Goal: Communication & Community: Share content

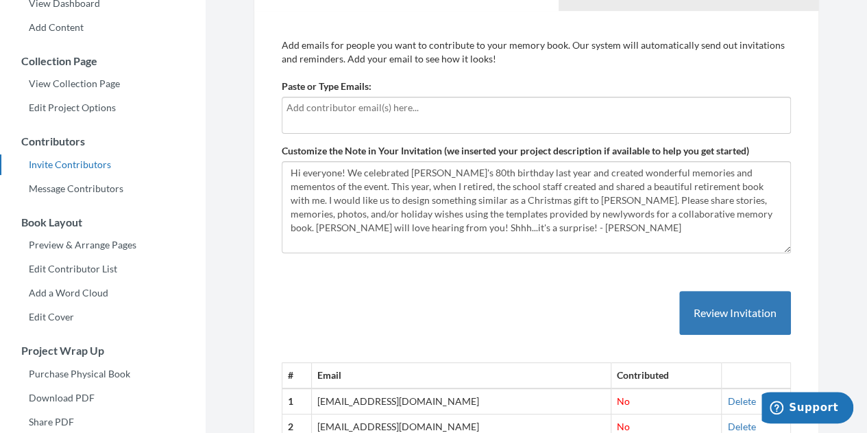
scroll to position [153, 0]
click at [441, 329] on div "# Email Contributed 1 sergie35128@gmail.com No Delete 2 nolasfinest@gmail.com N…" at bounding box center [536, 352] width 509 height 177
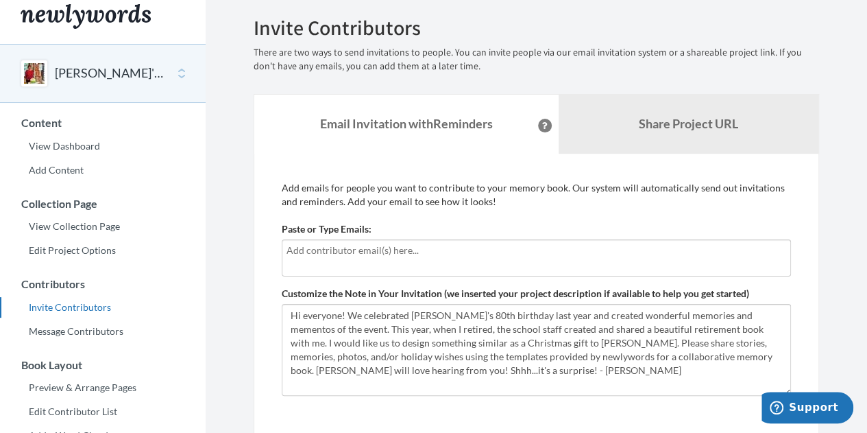
scroll to position [0, 0]
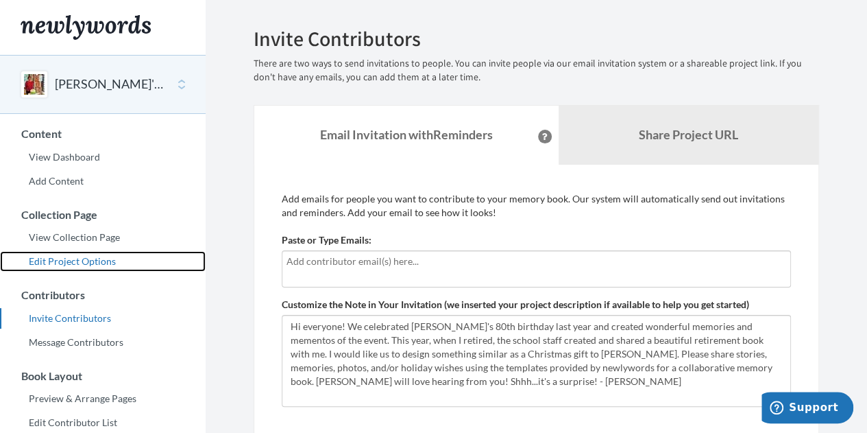
click at [74, 256] on link "Edit Project Options" at bounding box center [103, 261] width 206 height 21
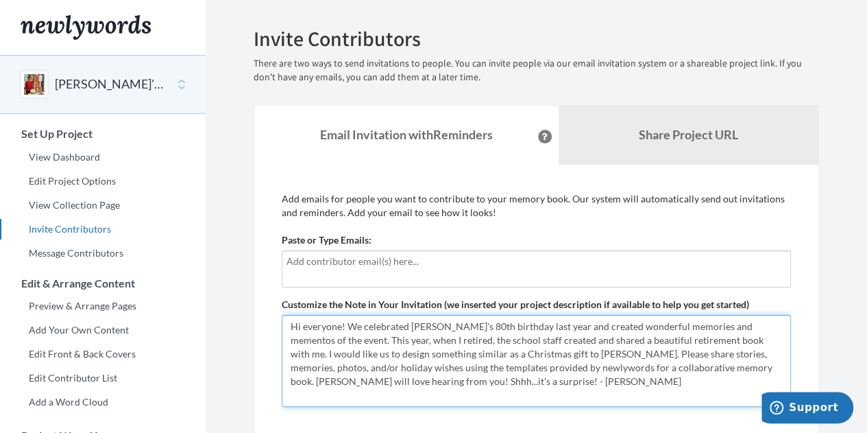
click at [371, 367] on textarea "Hi everyone! We celebrated [PERSON_NAME]'s 80th birthday last year and created …" at bounding box center [536, 361] width 509 height 92
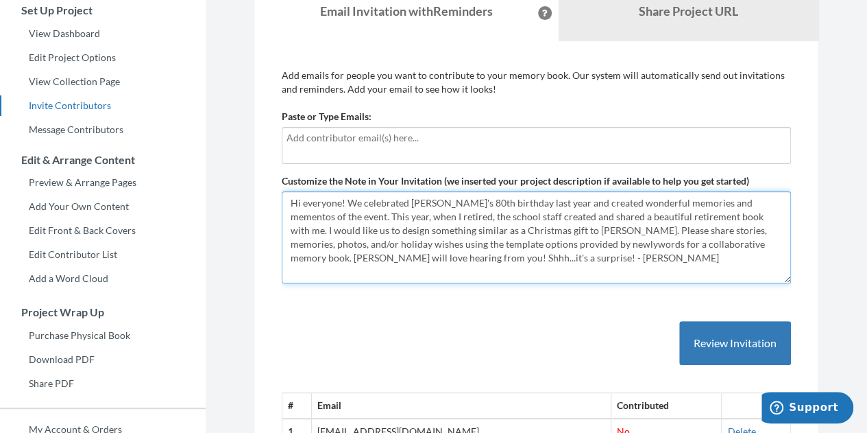
scroll to position [119, 0]
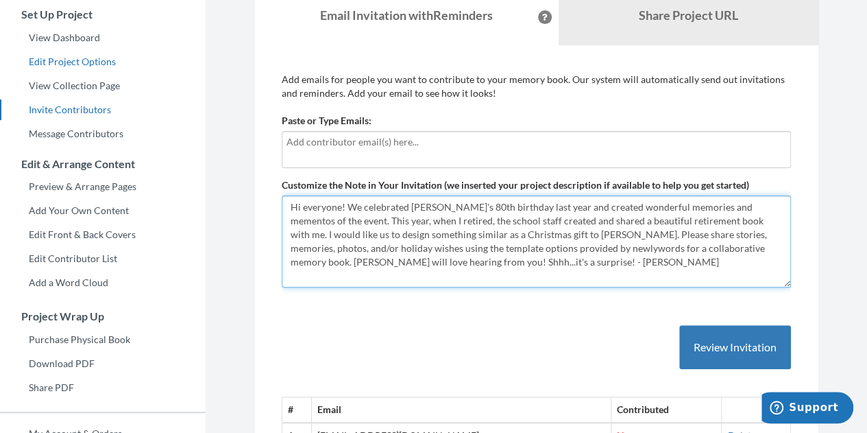
type textarea "Hi everyone! We celebrated [PERSON_NAME]'s 80th birthday last year and created …"
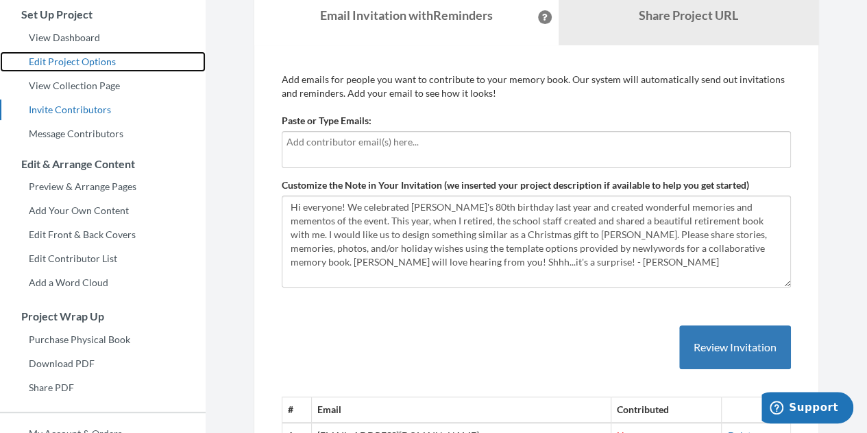
click at [84, 58] on link "Edit Project Options" at bounding box center [103, 61] width 206 height 21
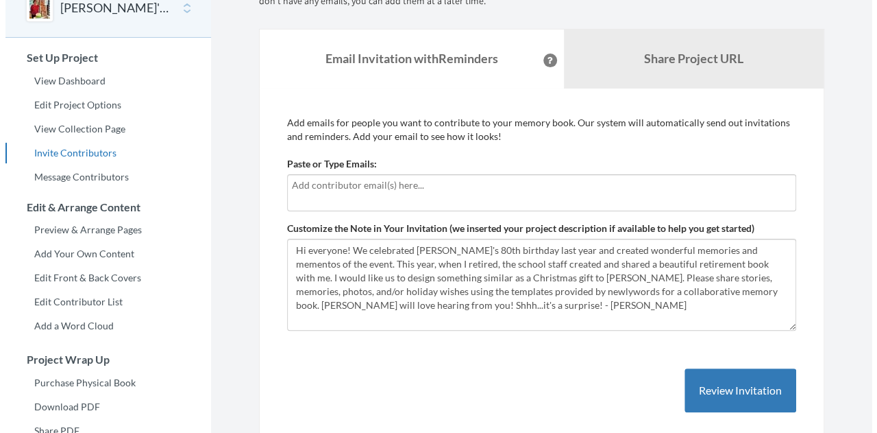
scroll to position [77, 0]
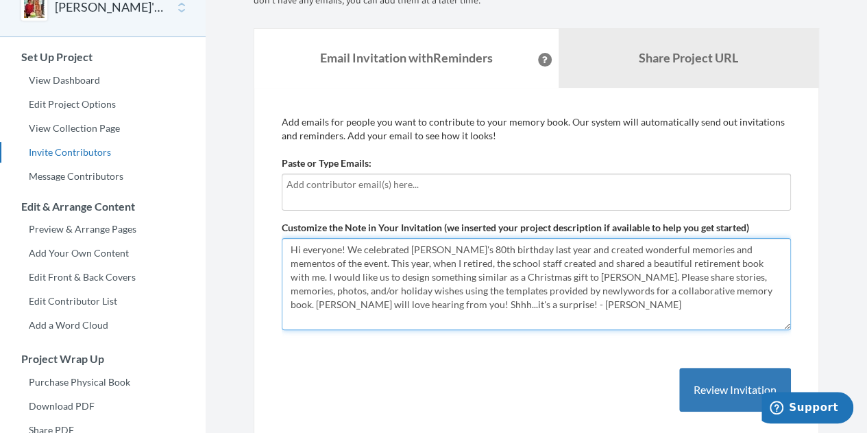
drag, startPoint x: 477, startPoint y: 289, endPoint x: 613, endPoint y: 291, distance: 135.7
click at [613, 291] on textarea "Hi everyone! We celebrated [PERSON_NAME]'s 80th birthday last year and created …" at bounding box center [536, 284] width 509 height 92
click at [778, 276] on textarea "Hi everyone! We celebrated [PERSON_NAME]'s 80th birthday last year and created …" at bounding box center [536, 284] width 509 height 92
paste textarea "for a collaborative memory book"
click at [509, 291] on textarea "Hi everyone! We celebrated [PERSON_NAME]'s 80th birthday last year and created …" at bounding box center [536, 284] width 509 height 92
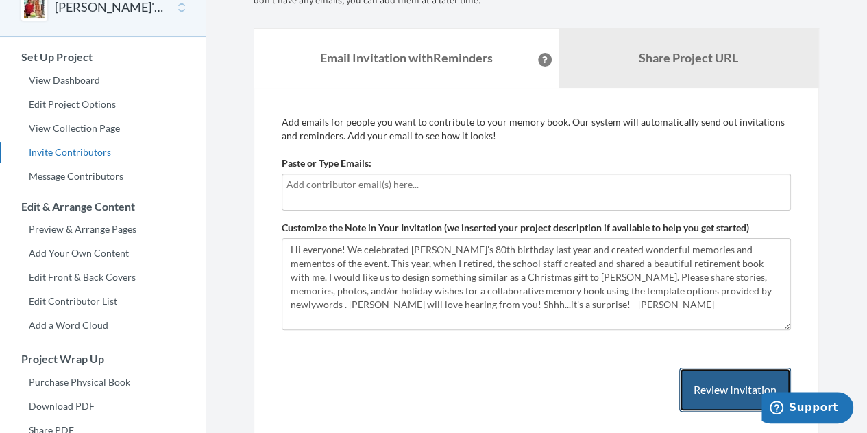
click at [704, 388] on button "Review Invitation" at bounding box center [735, 389] width 112 height 45
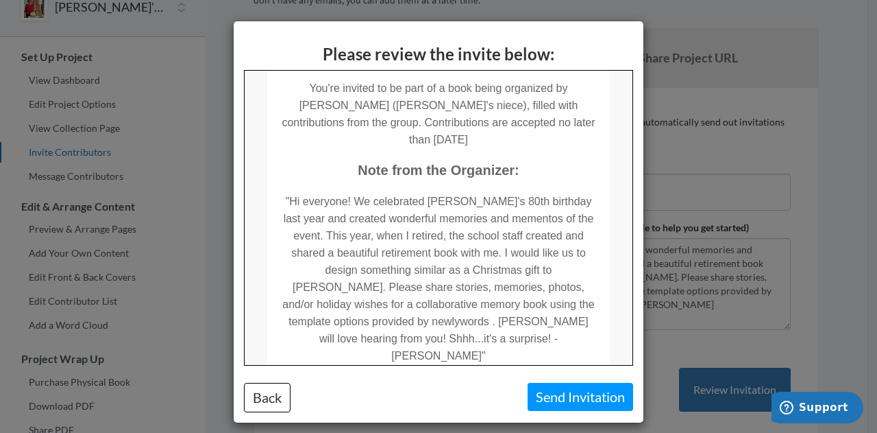
scroll to position [224, 0]
click at [672, 313] on div "Please review the invite below: Back Send Invitation" at bounding box center [438, 216] width 877 height 433
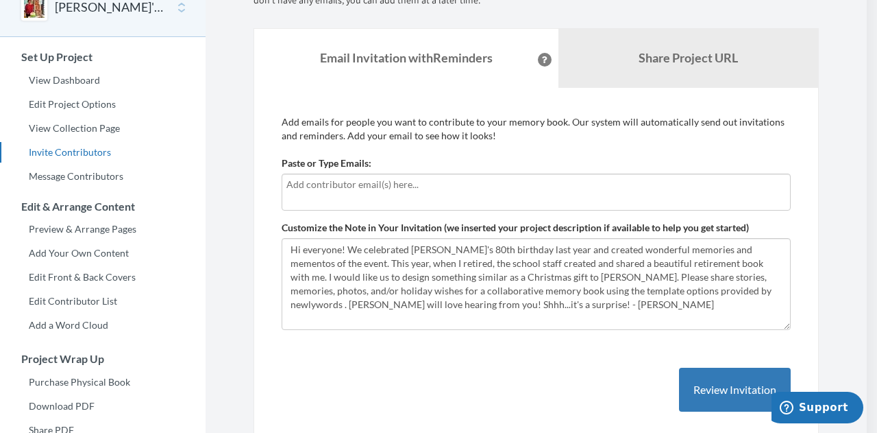
scroll to position [0, 0]
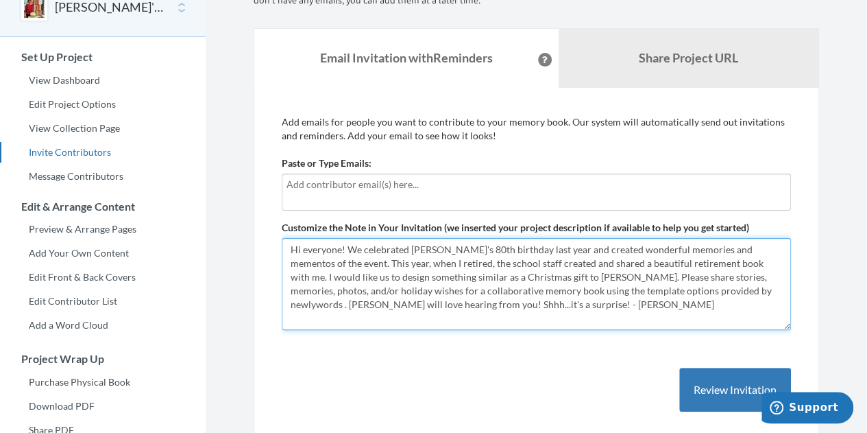
click at [643, 291] on textarea "Hi everyone! We celebrated [PERSON_NAME]'s 80th birthday last year and created …" at bounding box center [536, 284] width 509 height 92
click at [647, 309] on textarea "Hi everyone! We celebrated [PERSON_NAME]'s 80th birthday last year and created …" at bounding box center [536, 284] width 509 height 92
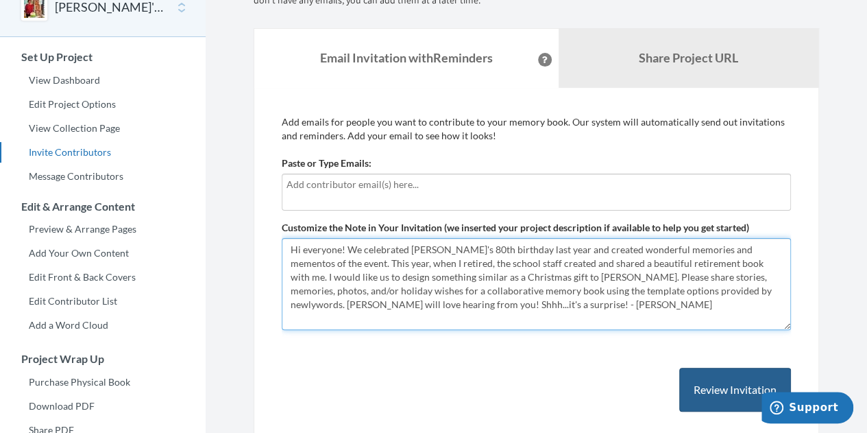
type textarea "Hi everyone! We celebrated [PERSON_NAME]'s 80th birthday last year and created …"
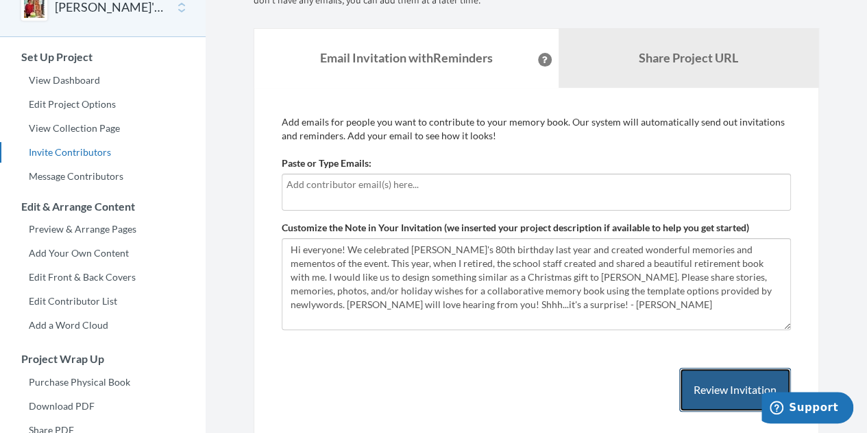
click at [708, 387] on button "Review Invitation" at bounding box center [735, 389] width 112 height 45
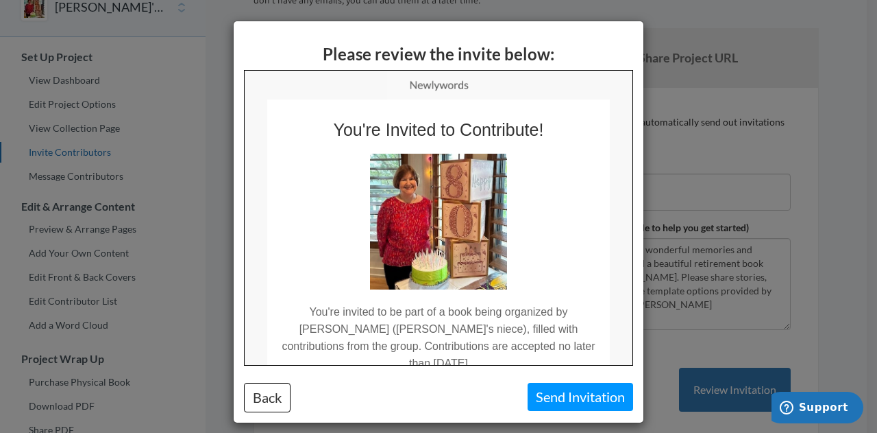
drag, startPoint x: 422, startPoint y: 344, endPoint x: 578, endPoint y: 345, distance: 155.6
click at [578, 345] on td "You're invited to be part of a book being organized by [PERSON_NAME] ([PERSON_N…" at bounding box center [438, 330] width 343 height 82
copy td "no later than [DATE]"
click at [654, 347] on div "Please review the invite below: Back Send Invitation" at bounding box center [438, 216] width 877 height 433
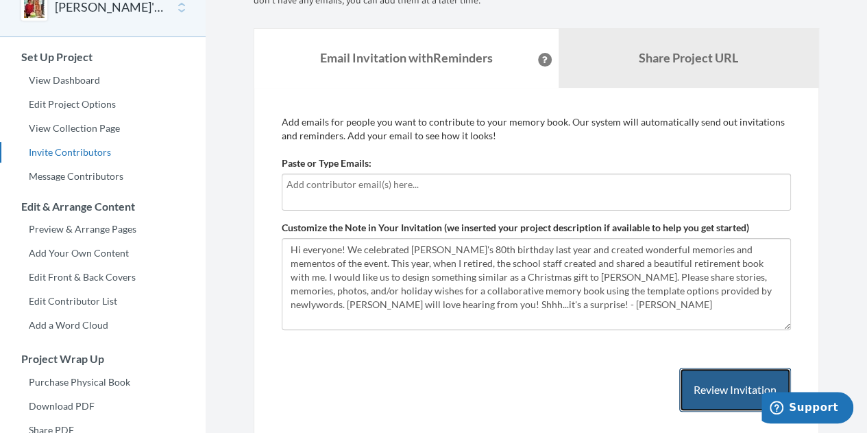
click at [717, 388] on button "Review Invitation" at bounding box center [735, 389] width 112 height 45
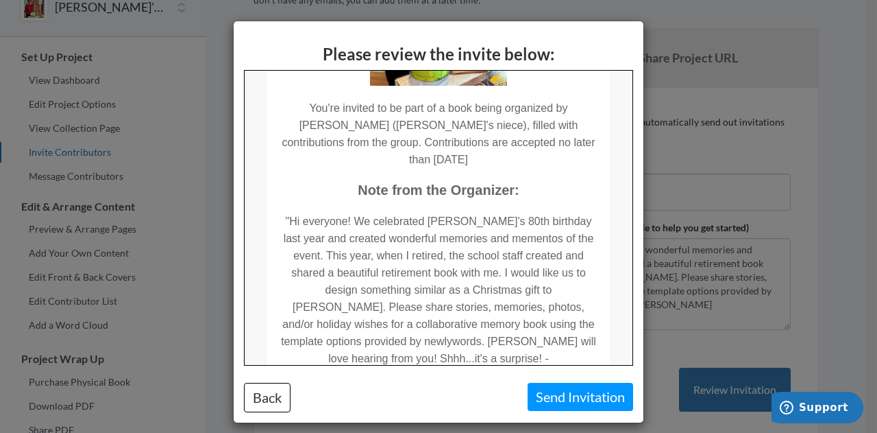
scroll to position [204, 0]
click at [197, 232] on div "Please review the invite below: Back Send Invitation" at bounding box center [438, 216] width 877 height 433
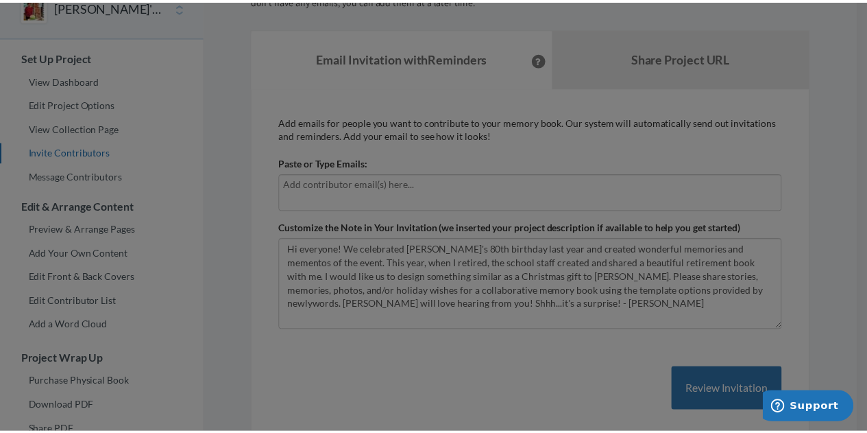
scroll to position [0, 0]
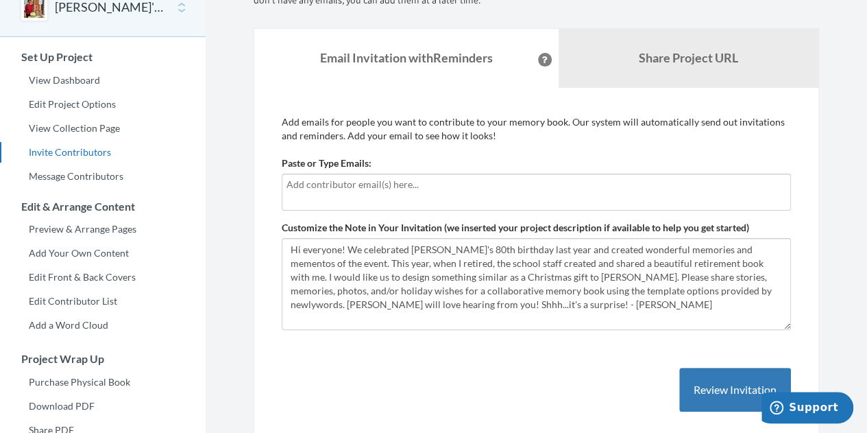
click at [292, 182] on input "text" at bounding box center [537, 184] width 500 height 15
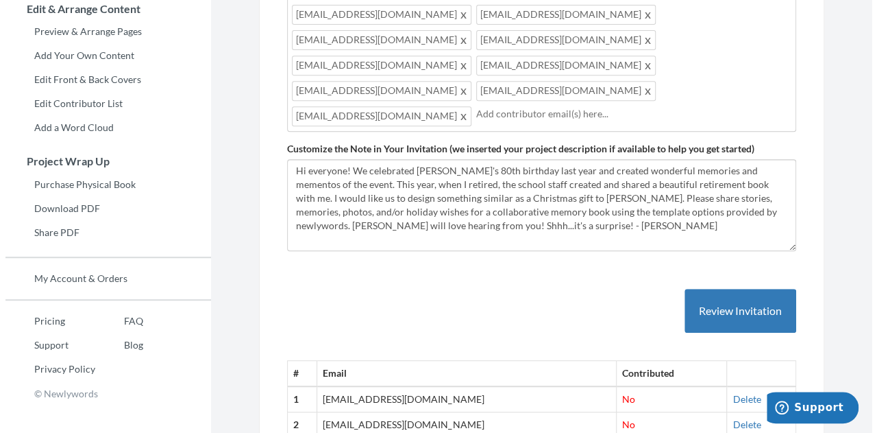
scroll to position [275, 0]
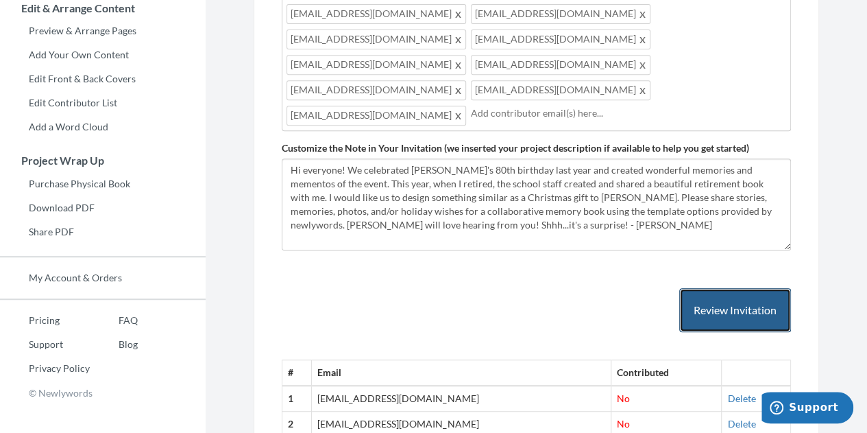
click at [735, 288] on button "Review Invitation" at bounding box center [735, 310] width 112 height 45
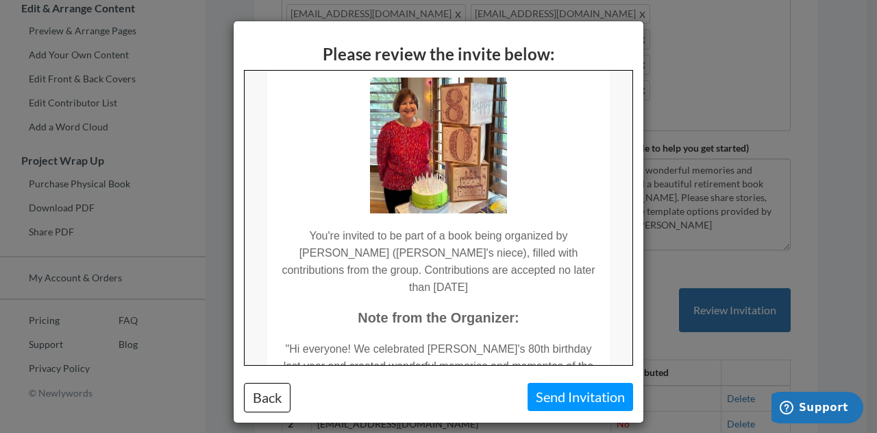
scroll to position [77, 0]
drag, startPoint x: 422, startPoint y: 267, endPoint x: 578, endPoint y: 260, distance: 155.8
click at [578, 260] on td "You're invited to be part of a book being organized by [PERSON_NAME] ([PERSON_N…" at bounding box center [438, 253] width 343 height 82
copy td "no later than Wed, November 5"
click at [596, 294] on td "Note from the Organizer:" at bounding box center [438, 309] width 343 height 31
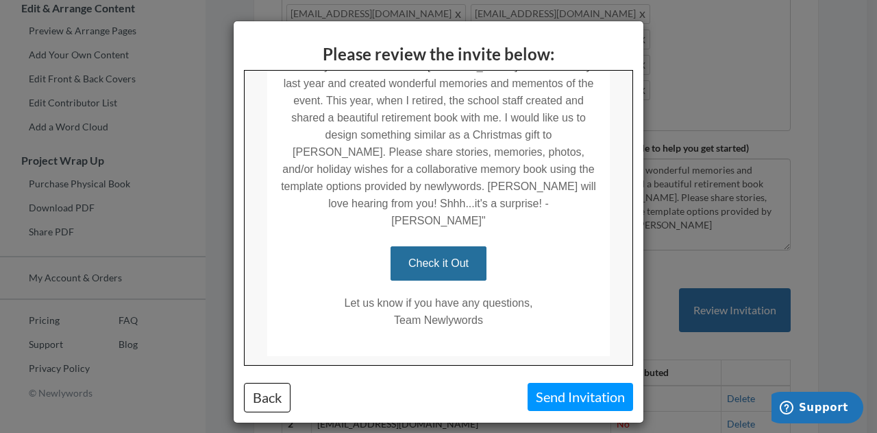
scroll to position [359, 0]
click at [572, 391] on button "Send Invitation" at bounding box center [581, 397] width 106 height 28
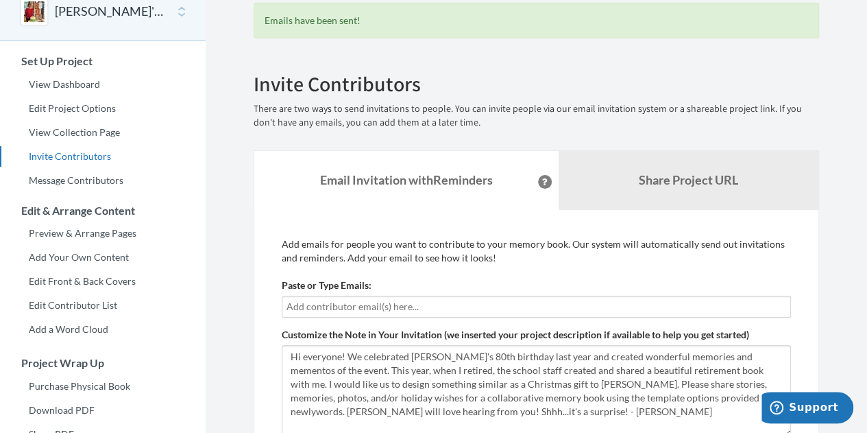
scroll to position [0, 0]
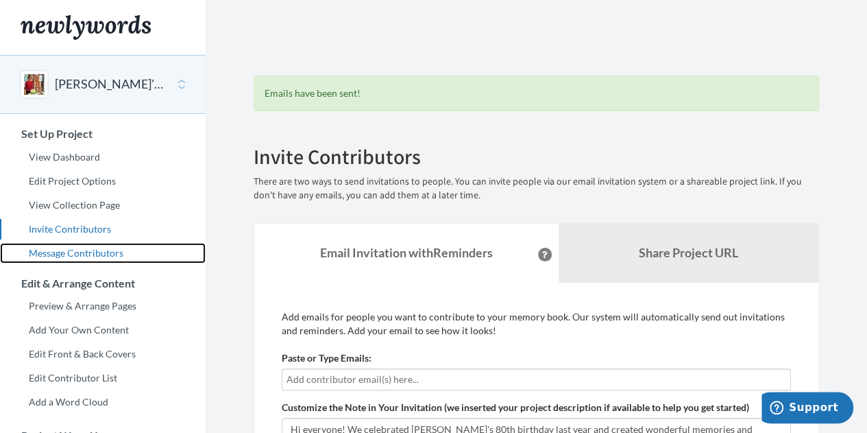
click at [94, 252] on link "Message Contributors" at bounding box center [103, 253] width 206 height 21
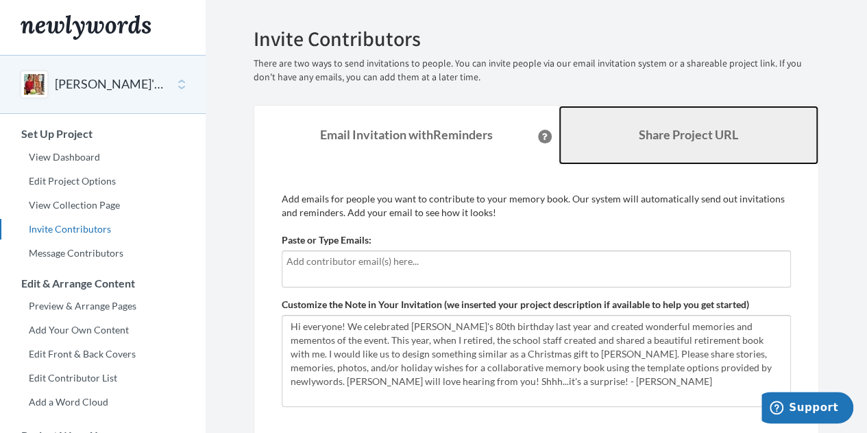
click at [663, 131] on b "Share Project URL" at bounding box center [688, 134] width 99 height 15
